Goal: Task Accomplishment & Management: Manage account settings

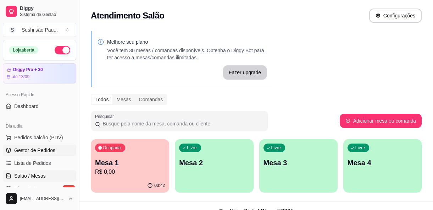
click at [26, 149] on span "Gestor de Pedidos" at bounding box center [34, 149] width 41 height 7
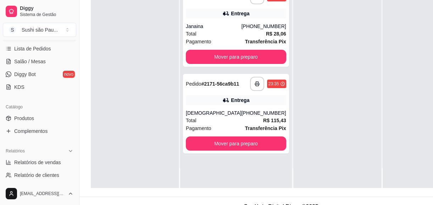
scroll to position [129, 0]
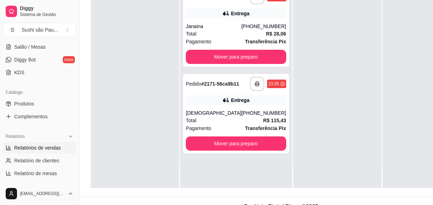
click at [46, 147] on span "Relatórios de vendas" at bounding box center [37, 147] width 47 height 7
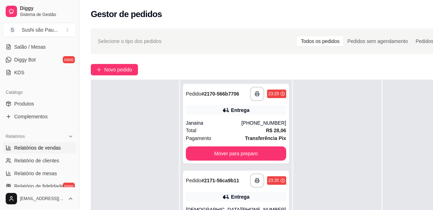
select select "ALL"
select select "0"
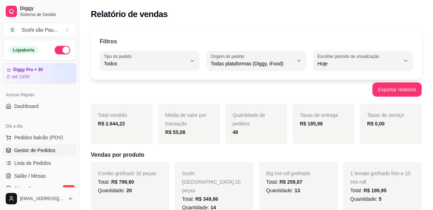
click at [37, 149] on span "Gestor de Pedidos" at bounding box center [34, 149] width 41 height 7
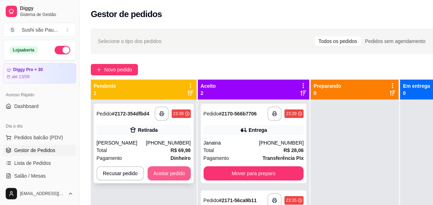
click at [172, 166] on div "Recusar pedido Aceitar pedido" at bounding box center [143, 173] width 94 height 14
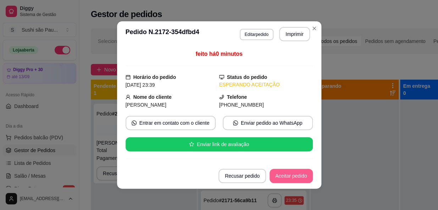
click at [274, 176] on button "Aceitar pedido" at bounding box center [290, 175] width 43 height 14
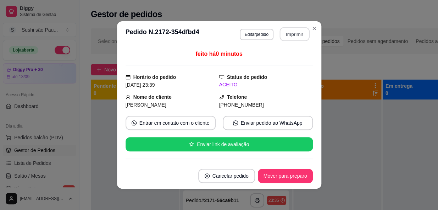
click at [284, 36] on button "Imprimir" at bounding box center [294, 34] width 30 height 14
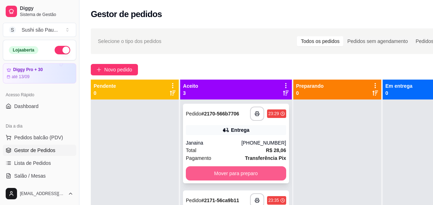
click at [206, 170] on button "Mover para preparo" at bounding box center [236, 173] width 100 height 14
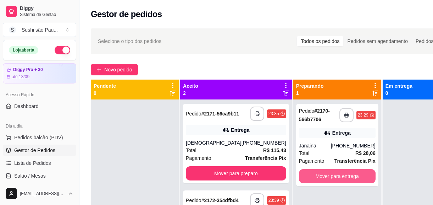
click at [299, 175] on button "Mover para entrega" at bounding box center [337, 176] width 77 height 14
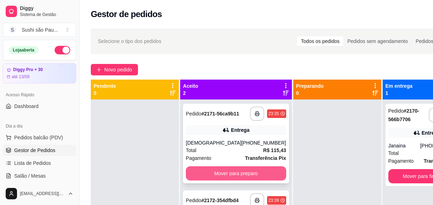
click at [235, 169] on button "Mover para preparo" at bounding box center [236, 173] width 100 height 14
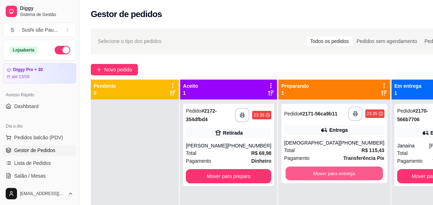
click at [308, 175] on button "Mover para entrega" at bounding box center [333, 173] width 97 height 14
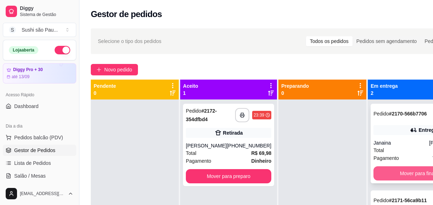
click at [385, 178] on button "Mover para finalizado" at bounding box center [423, 173] width 100 height 14
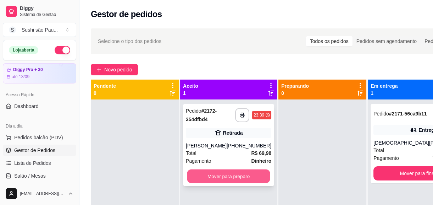
click at [252, 180] on button "Mover para preparo" at bounding box center [228, 176] width 83 height 14
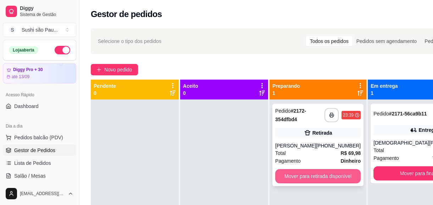
click at [294, 181] on button "Mover para retirada disponível" at bounding box center [317, 176] width 85 height 14
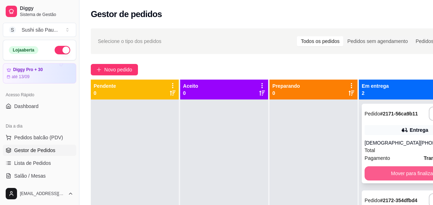
click at [376, 169] on button "Mover para finalizado" at bounding box center [414, 173] width 100 height 14
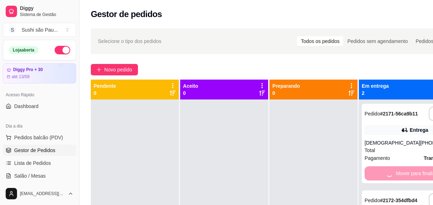
scroll to position [20, 0]
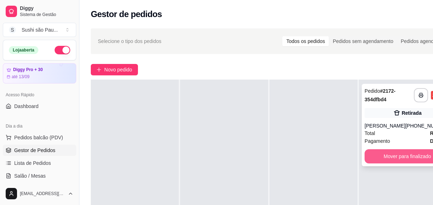
click at [381, 153] on button "Mover para finalizado" at bounding box center [406, 156] width 85 height 14
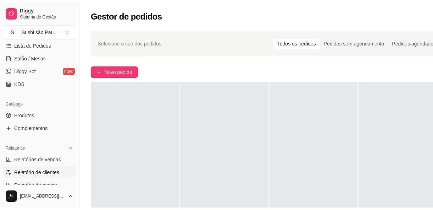
scroll to position [129, 0]
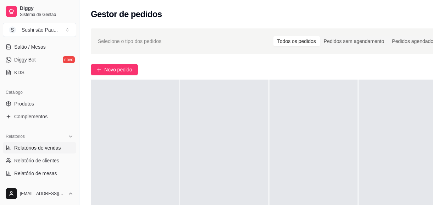
click at [52, 148] on span "Relatórios de vendas" at bounding box center [37, 147] width 47 height 7
select select "ALL"
select select "0"
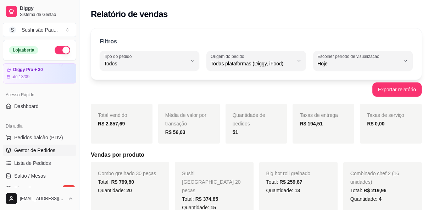
click at [34, 149] on span "Gestor de Pedidos" at bounding box center [34, 149] width 41 height 7
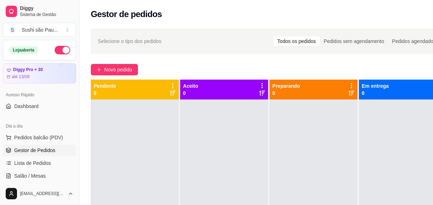
click at [58, 50] on button "button" at bounding box center [63, 50] width 16 height 9
